Goal: Information Seeking & Learning: Find specific fact

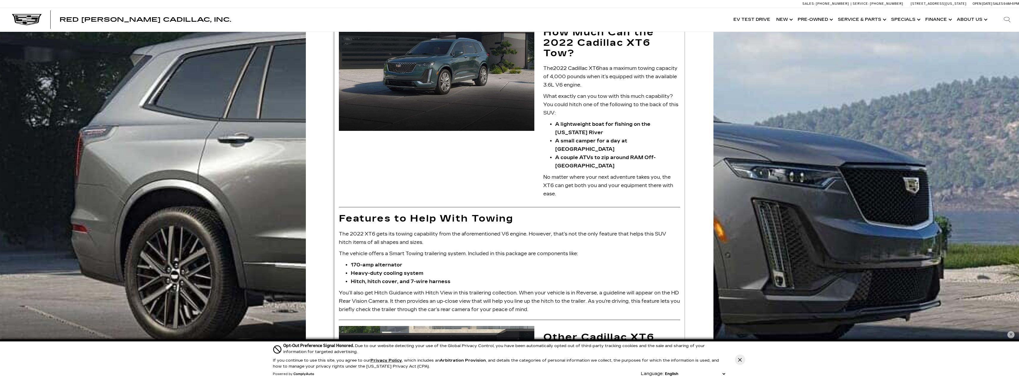
scroll to position [327, 0]
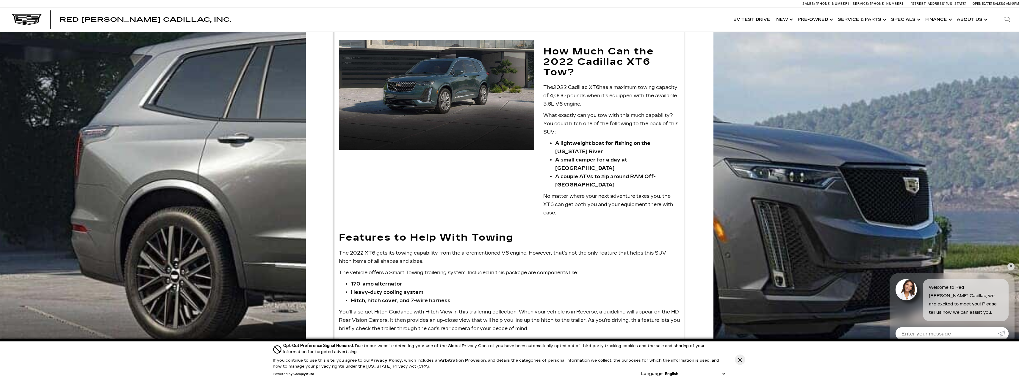
drag, startPoint x: 592, startPoint y: 94, endPoint x: 545, endPoint y: 80, distance: 48.8
click at [545, 83] on p "The 2022 Cadillac XT6 has a maximum towing capacity of 4,000 pounds when it’s e…" at bounding box center [611, 95] width 137 height 25
click at [611, 99] on p "The 2022 Cadillac XT6 has a maximum towing capacity of 4,000 pounds when it’s e…" at bounding box center [611, 95] width 137 height 25
drag, startPoint x: 612, startPoint y: 95, endPoint x: 542, endPoint y: 81, distance: 72.0
click at [542, 81] on div "How Much Can the 2022 Cadillac XT6 Tow? The 2022 Cadillac XT6 has a maximum tow…" at bounding box center [612, 130] width 146 height 180
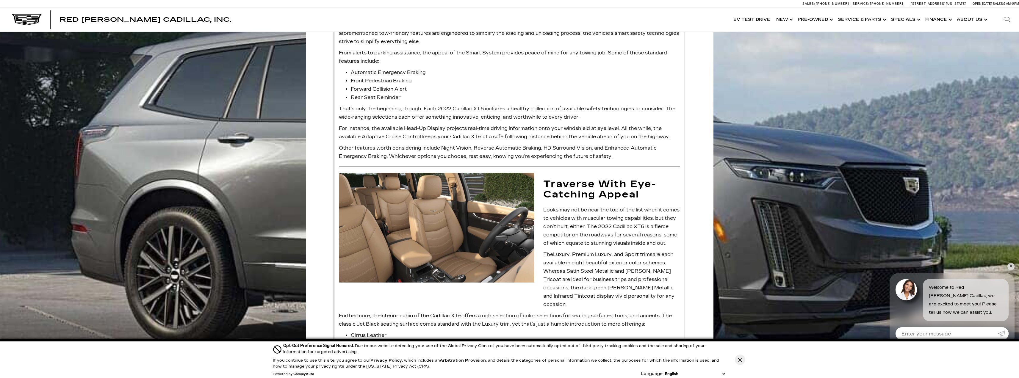
scroll to position [892, 0]
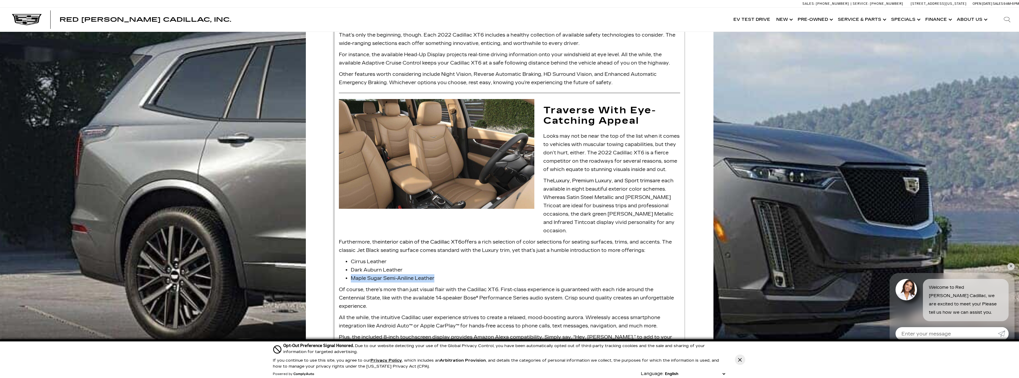
drag, startPoint x: 353, startPoint y: 271, endPoint x: 443, endPoint y: 268, distance: 89.9
click at [443, 274] on li "Maple Sugar Semi-Aniline Leather" at bounding box center [515, 278] width 329 height 8
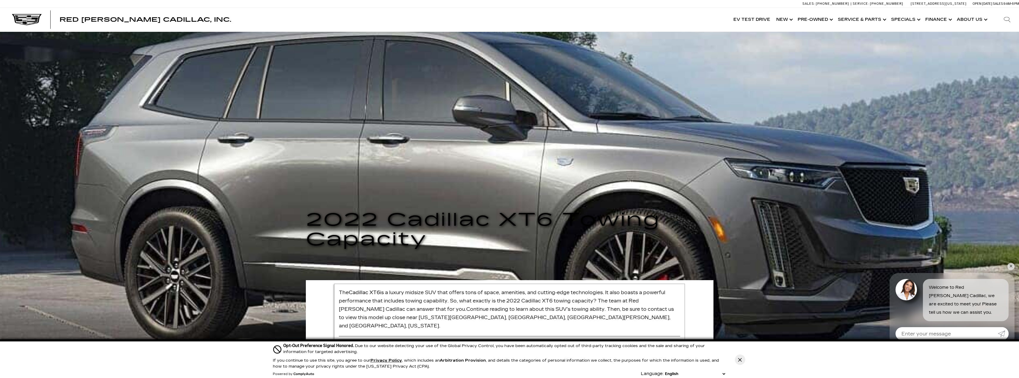
scroll to position [0, 0]
